Goal: Task Accomplishment & Management: Manage account settings

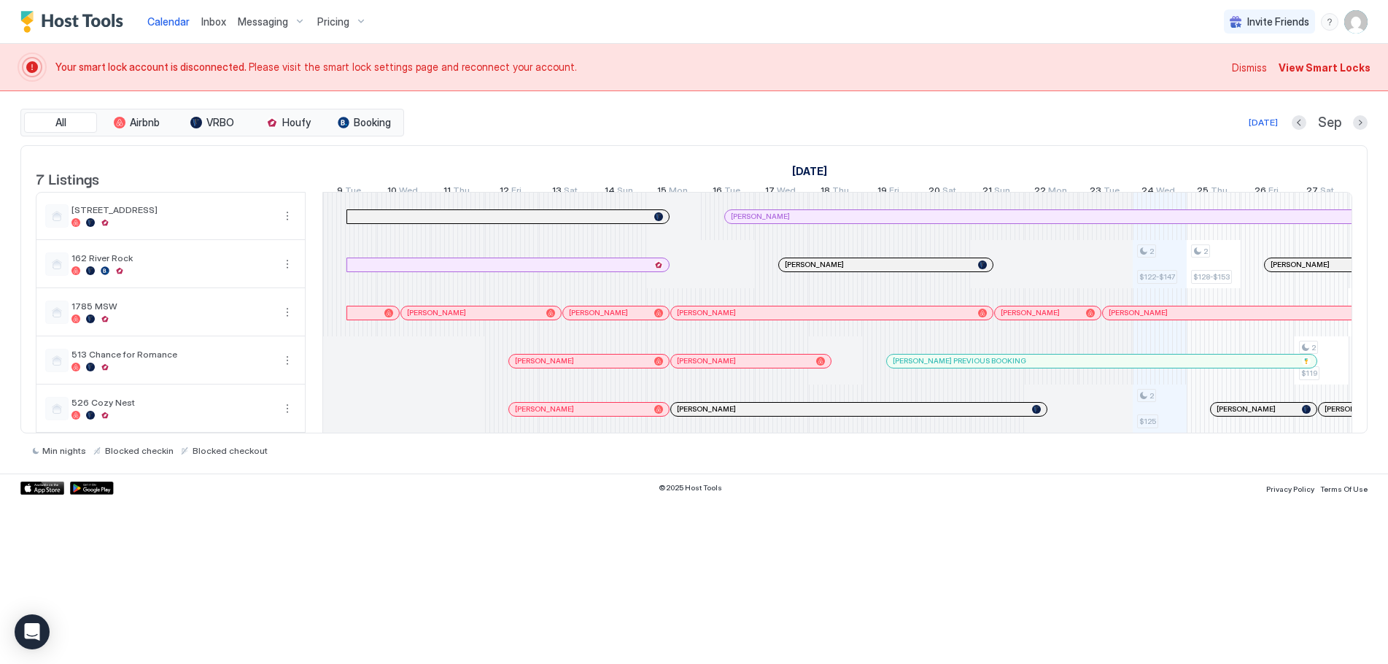
scroll to position [0, 810]
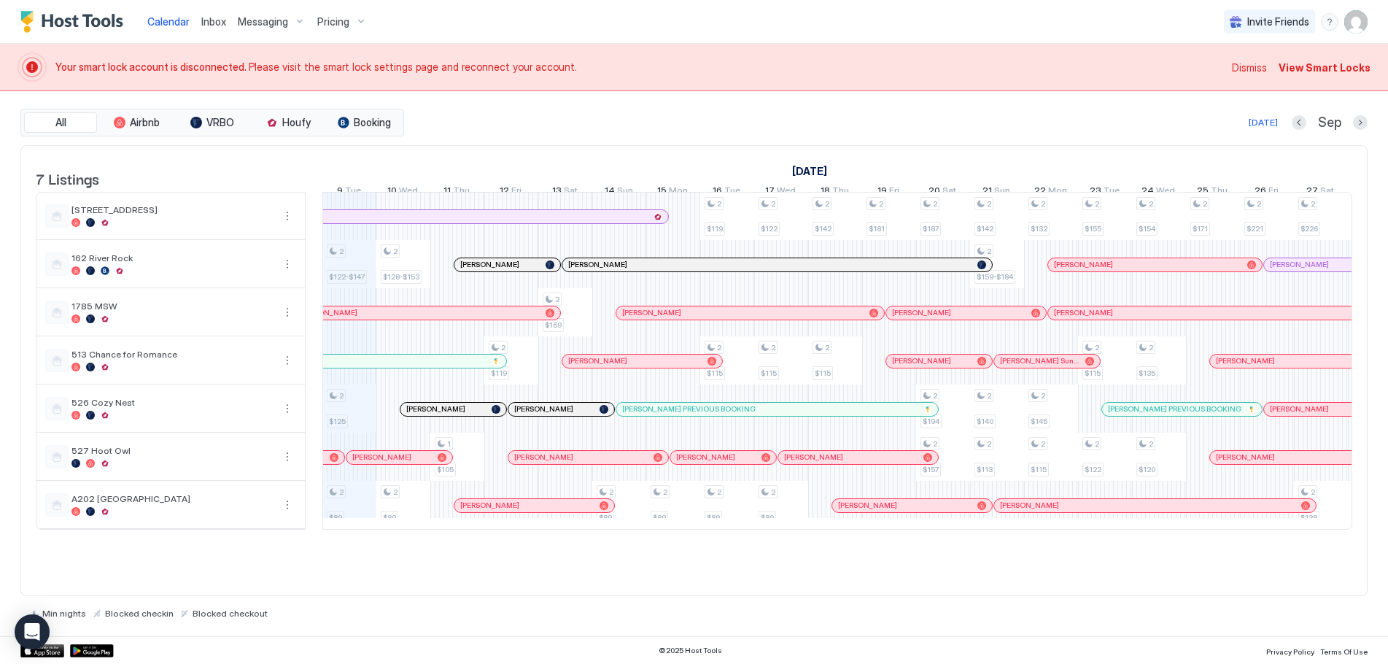
click at [1108, 63] on span "View Smart Locks" at bounding box center [1325, 67] width 92 height 15
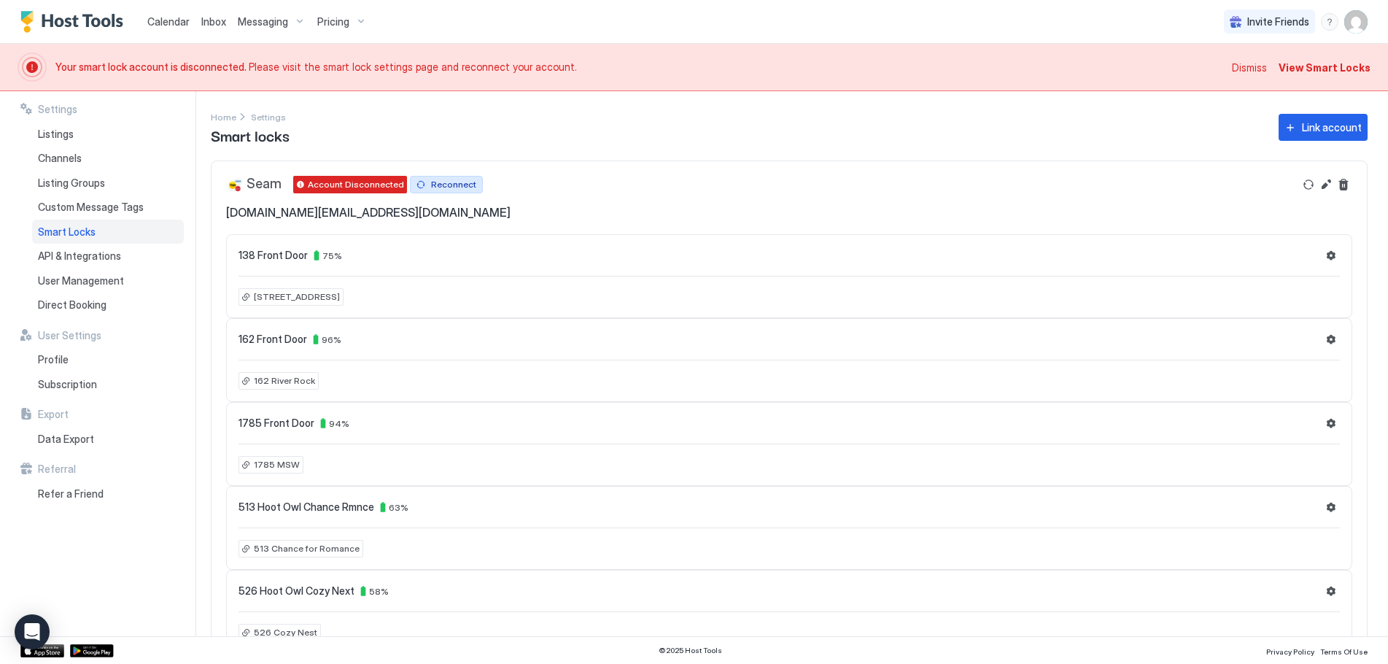
click at [444, 182] on div "Reconnect" at bounding box center [453, 184] width 45 height 13
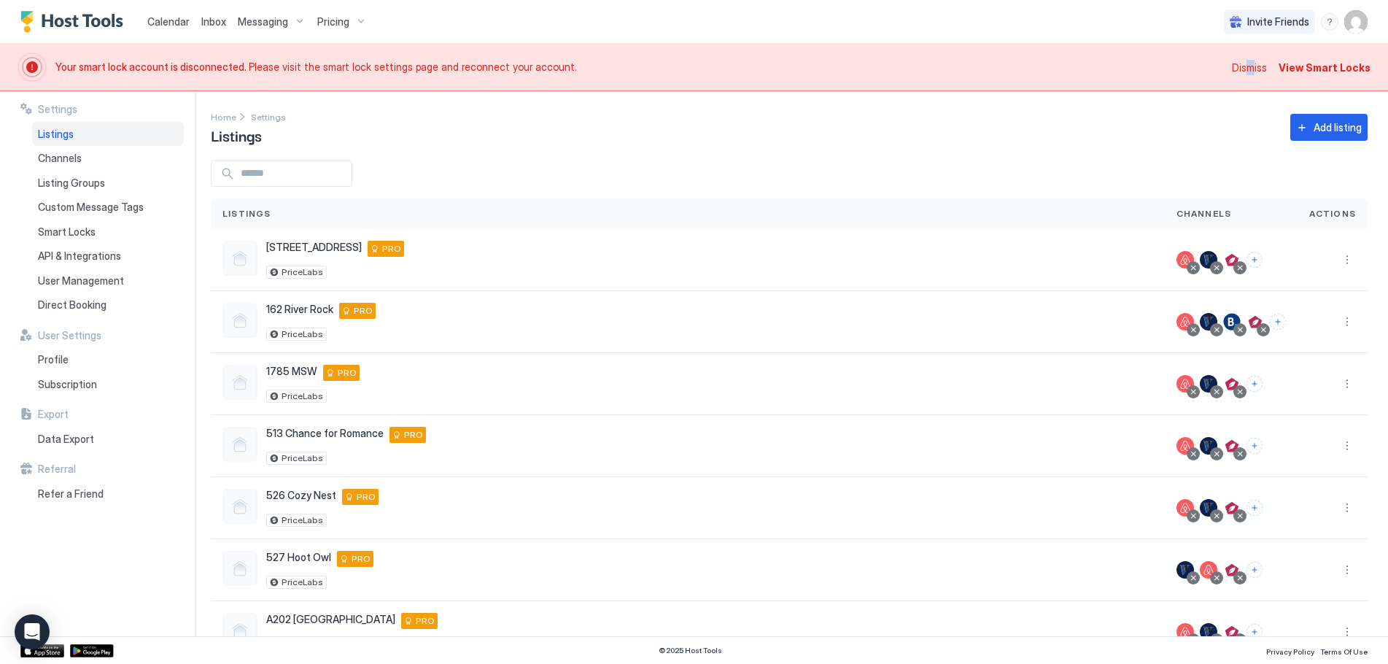
click at [1257, 66] on span "Dismiss" at bounding box center [1249, 67] width 35 height 15
click at [1244, 67] on span "Dismiss" at bounding box center [1249, 67] width 35 height 15
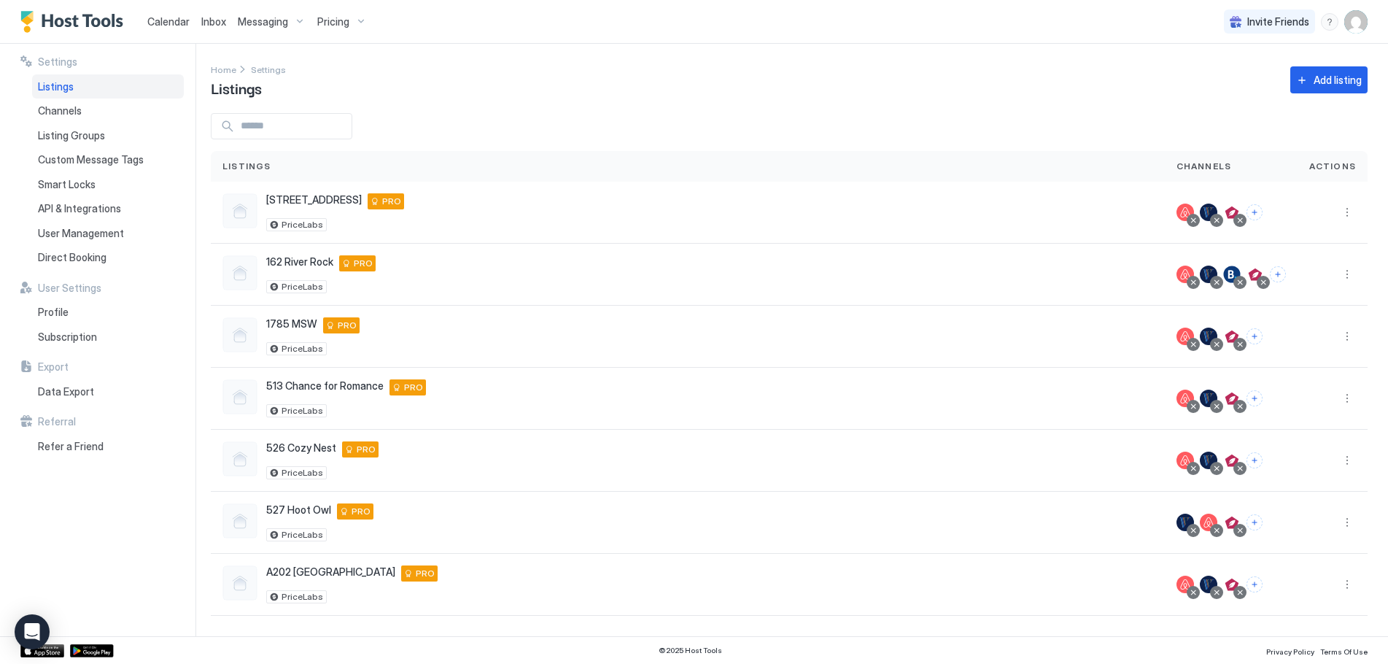
click at [152, 23] on span "Calendar" at bounding box center [168, 21] width 42 height 12
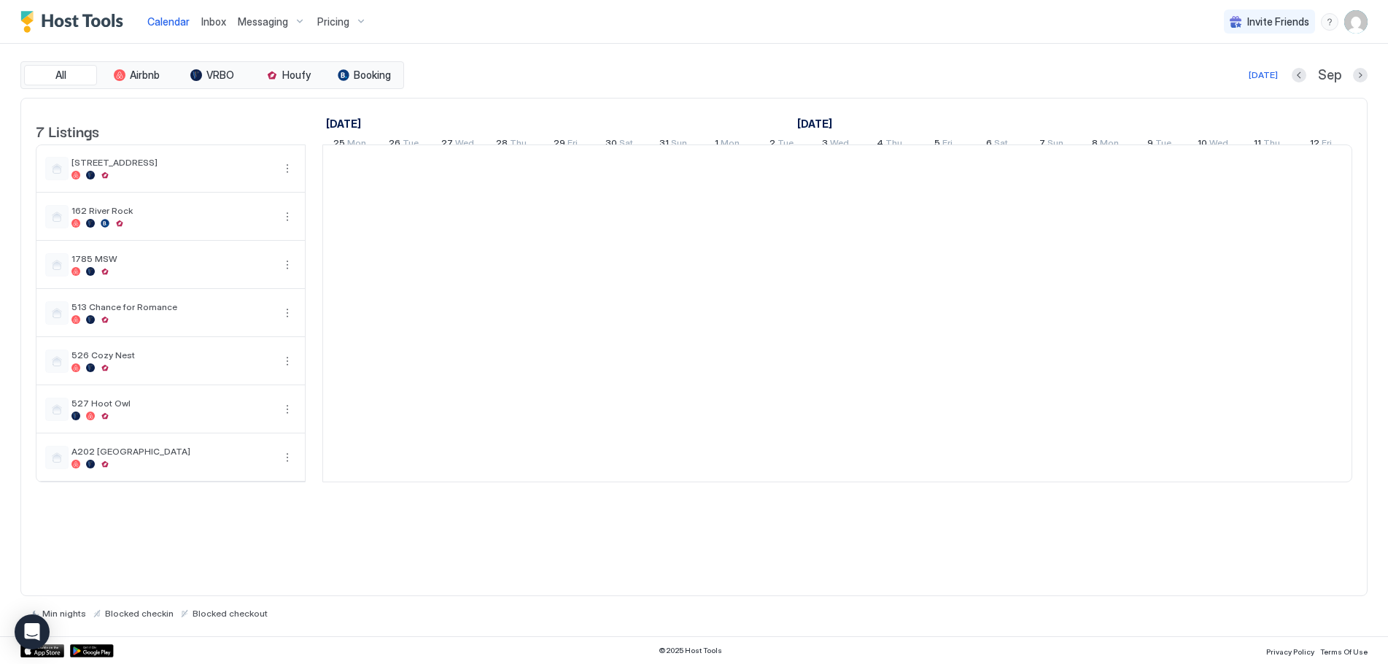
scroll to position [0, 810]
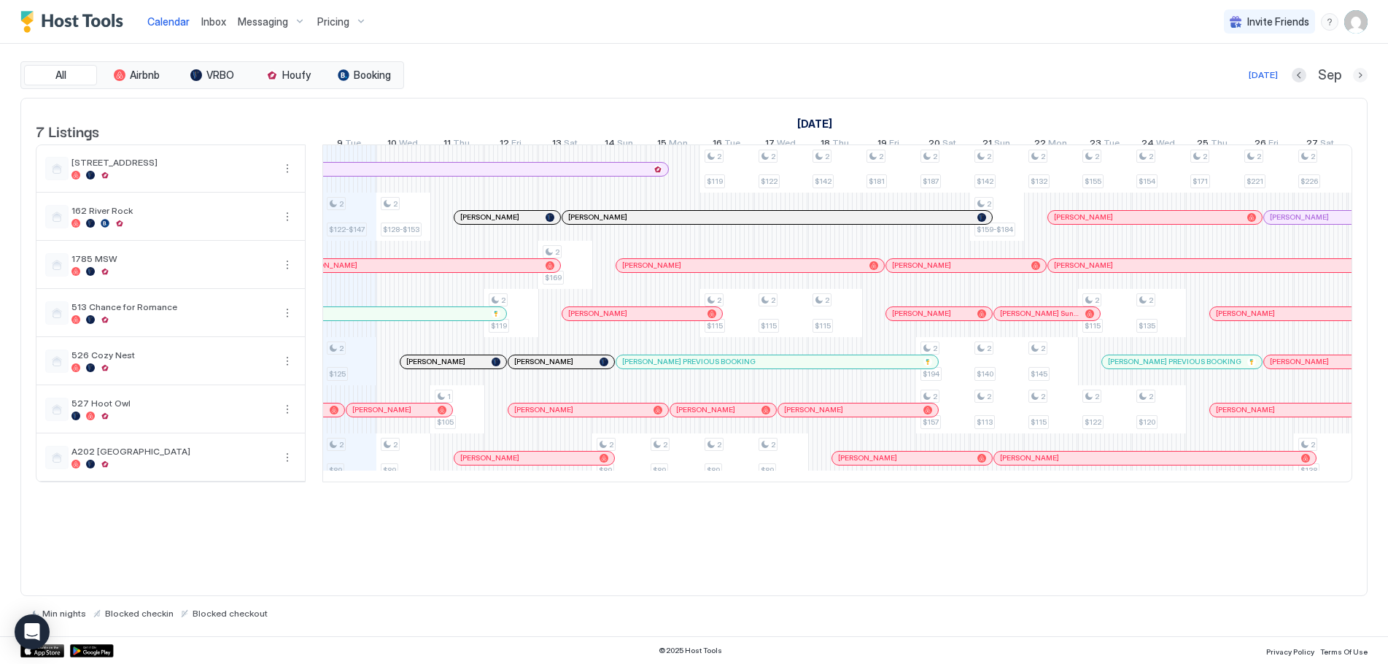
click at [1358, 74] on button "Next month" at bounding box center [1360, 75] width 15 height 15
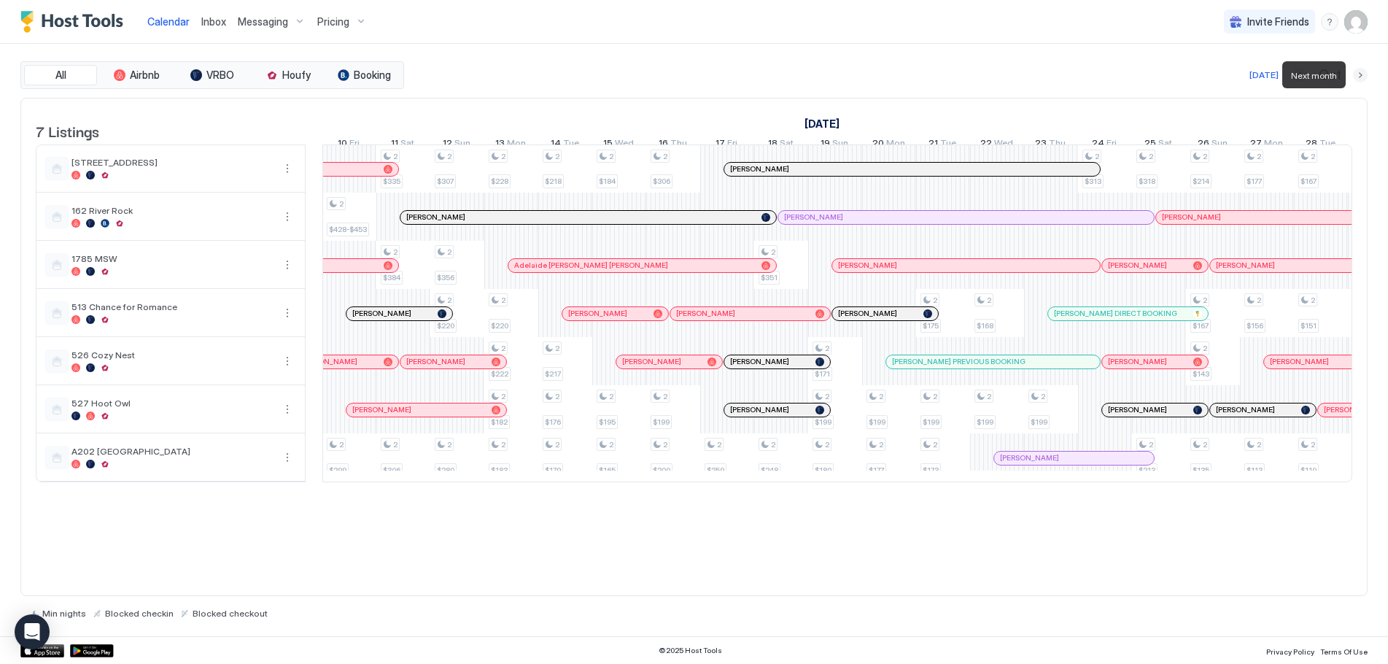
click at [1359, 72] on button "Next month" at bounding box center [1360, 75] width 15 height 15
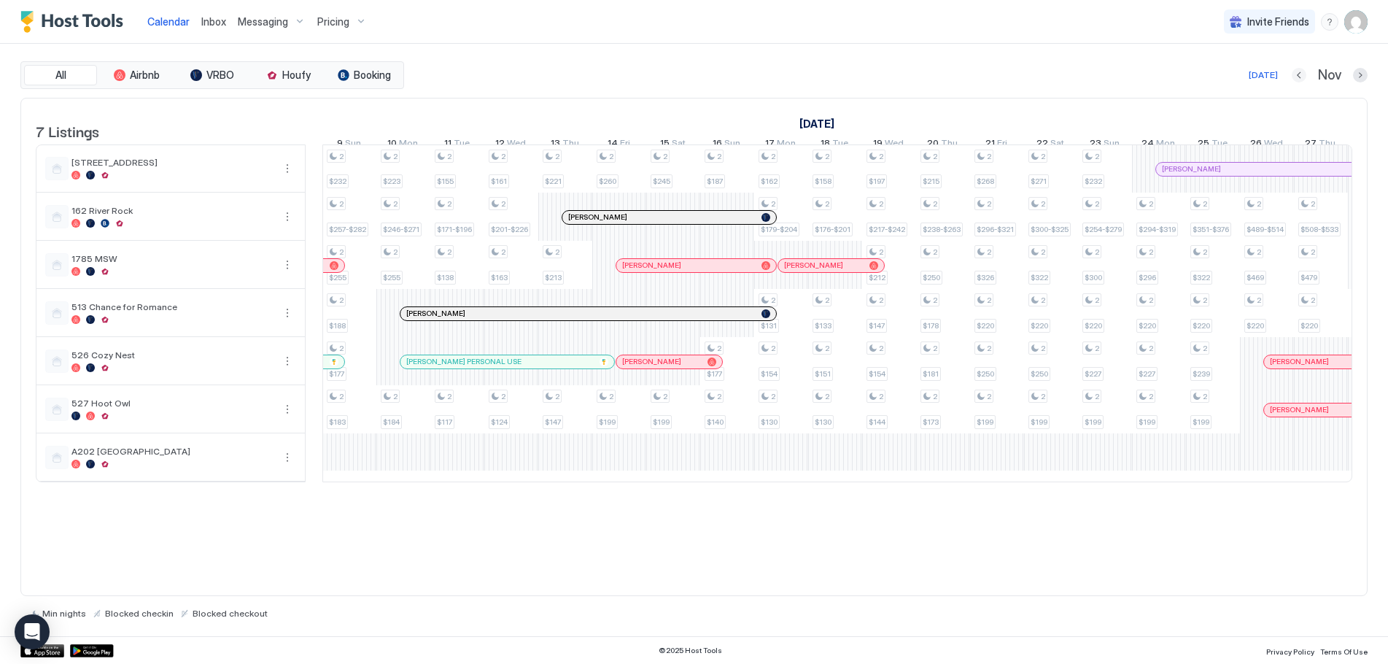
click at [1292, 69] on div at bounding box center [1299, 75] width 15 height 15
click at [1300, 74] on button "Previous month" at bounding box center [1299, 75] width 15 height 15
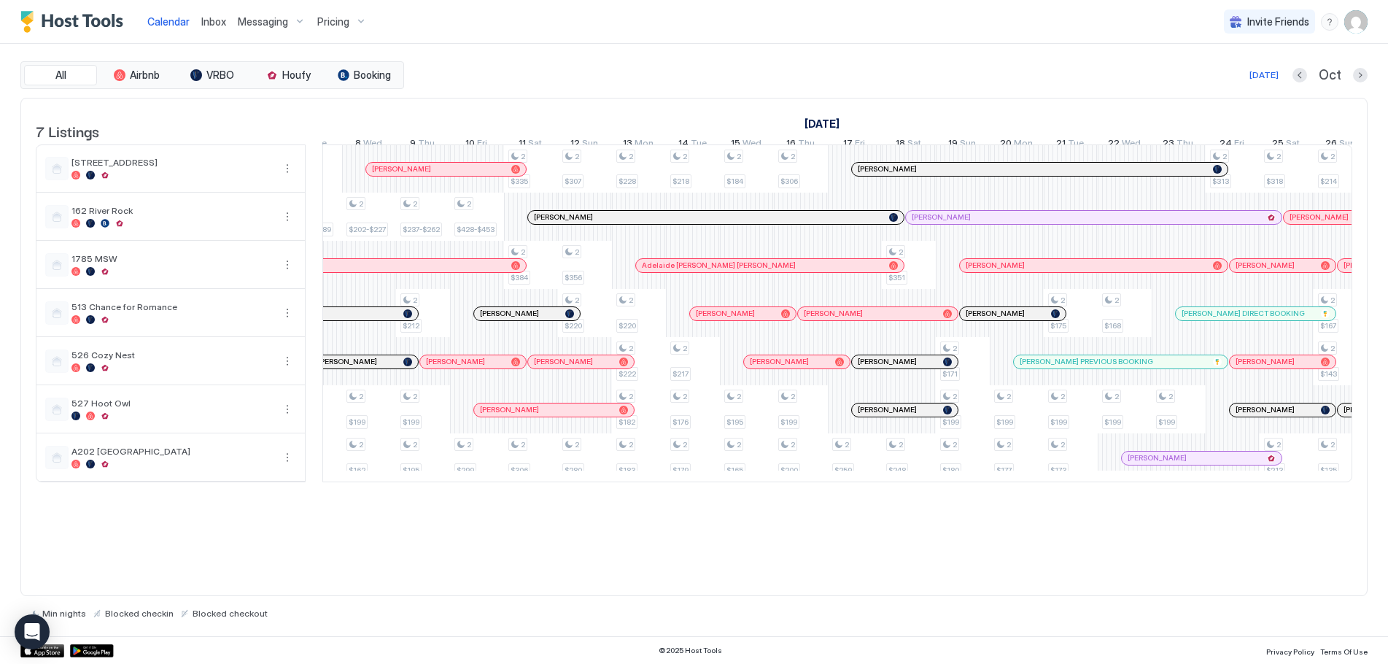
scroll to position [0, 0]
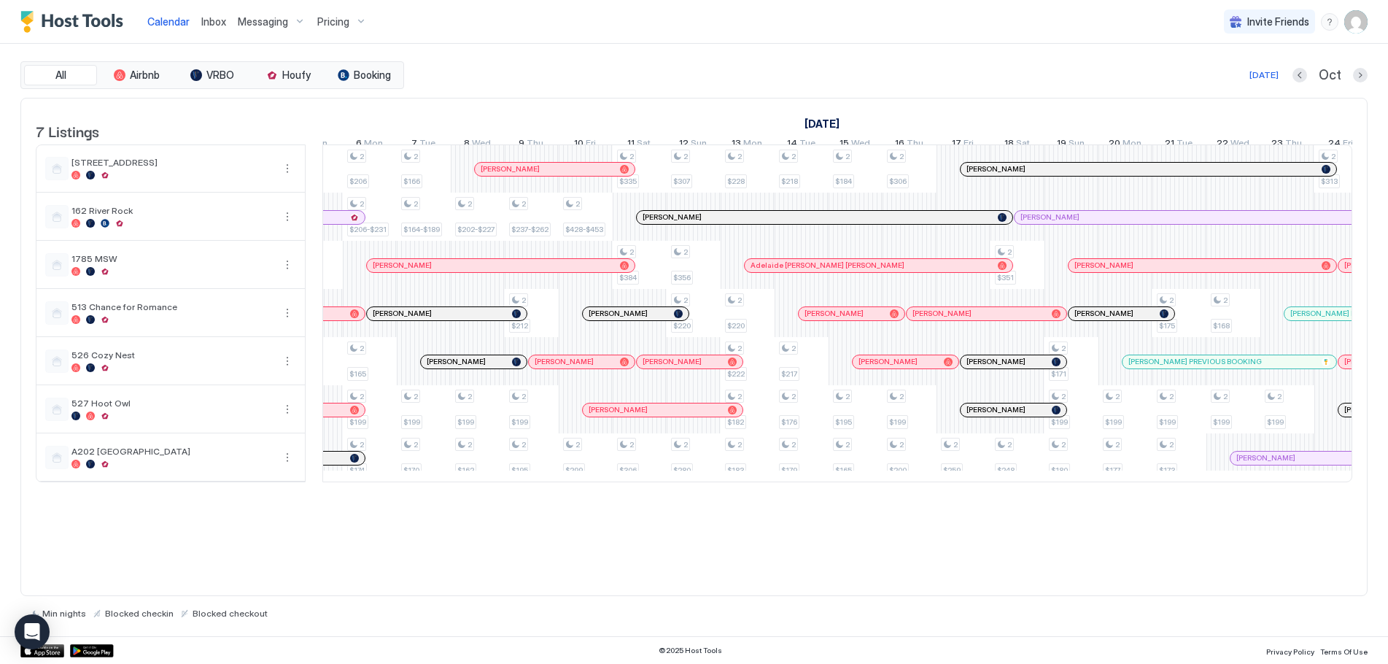
click at [1258, 72] on div "[DATE]" at bounding box center [1263, 75] width 29 height 13
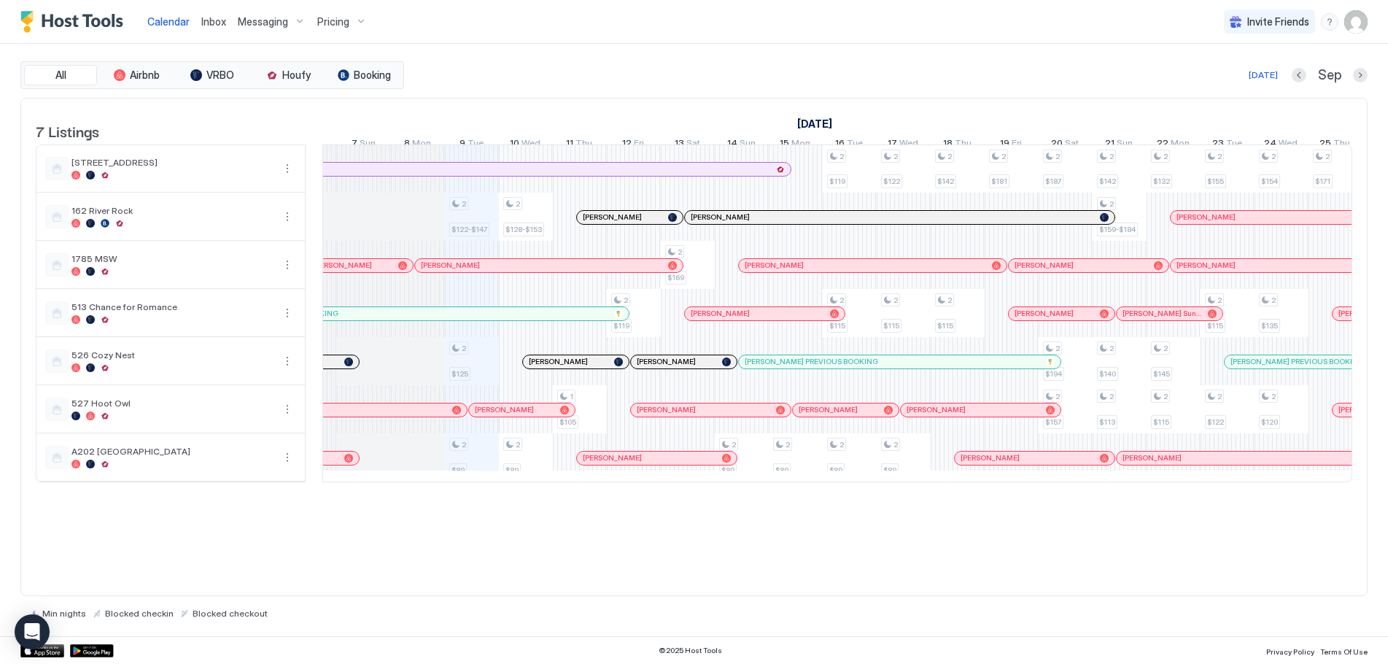
scroll to position [0, 589]
